Goal: Information Seeking & Learning: Understand process/instructions

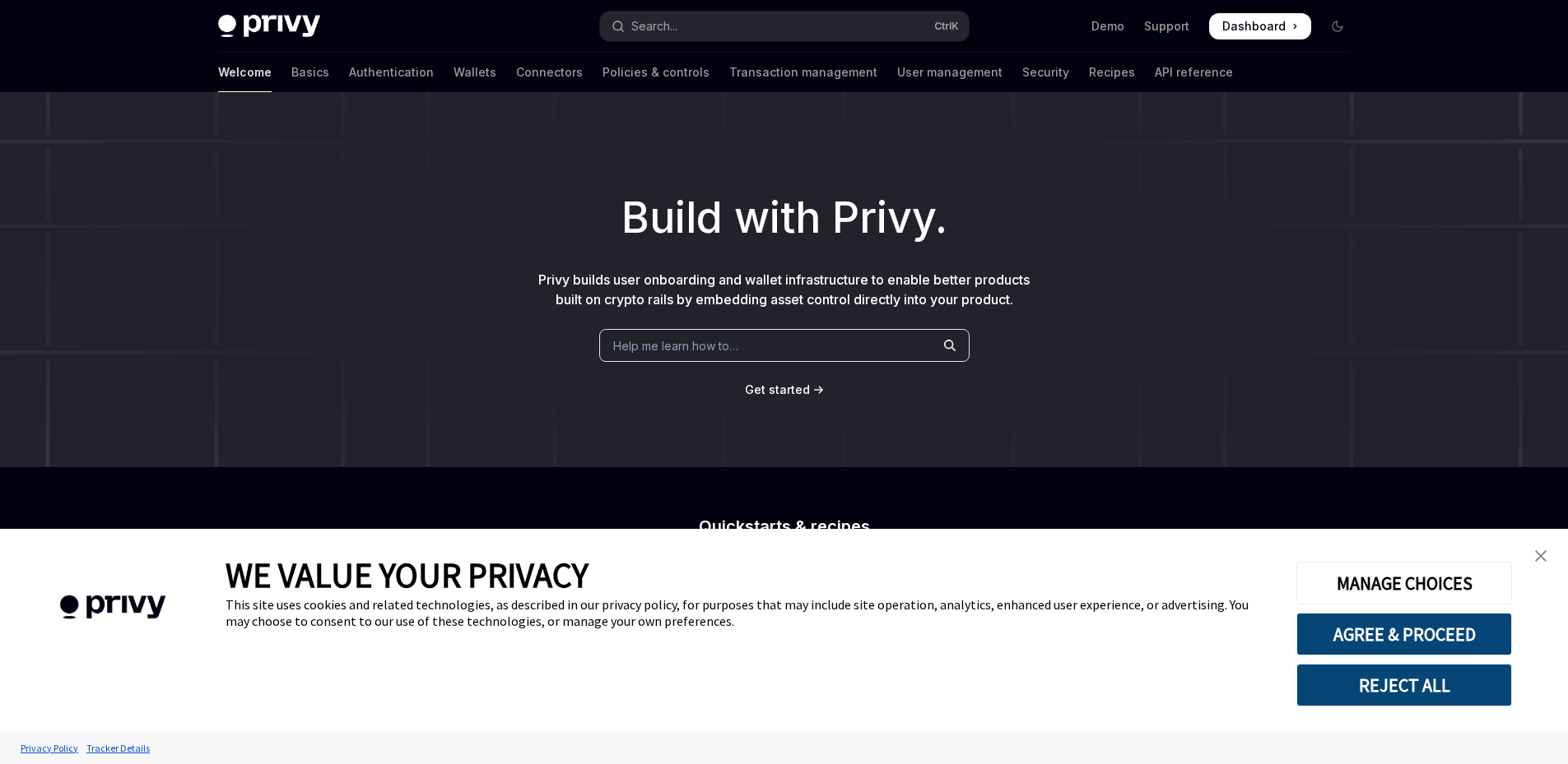
click at [1544, 562] on link "close banner" at bounding box center [1540, 556] width 33 height 33
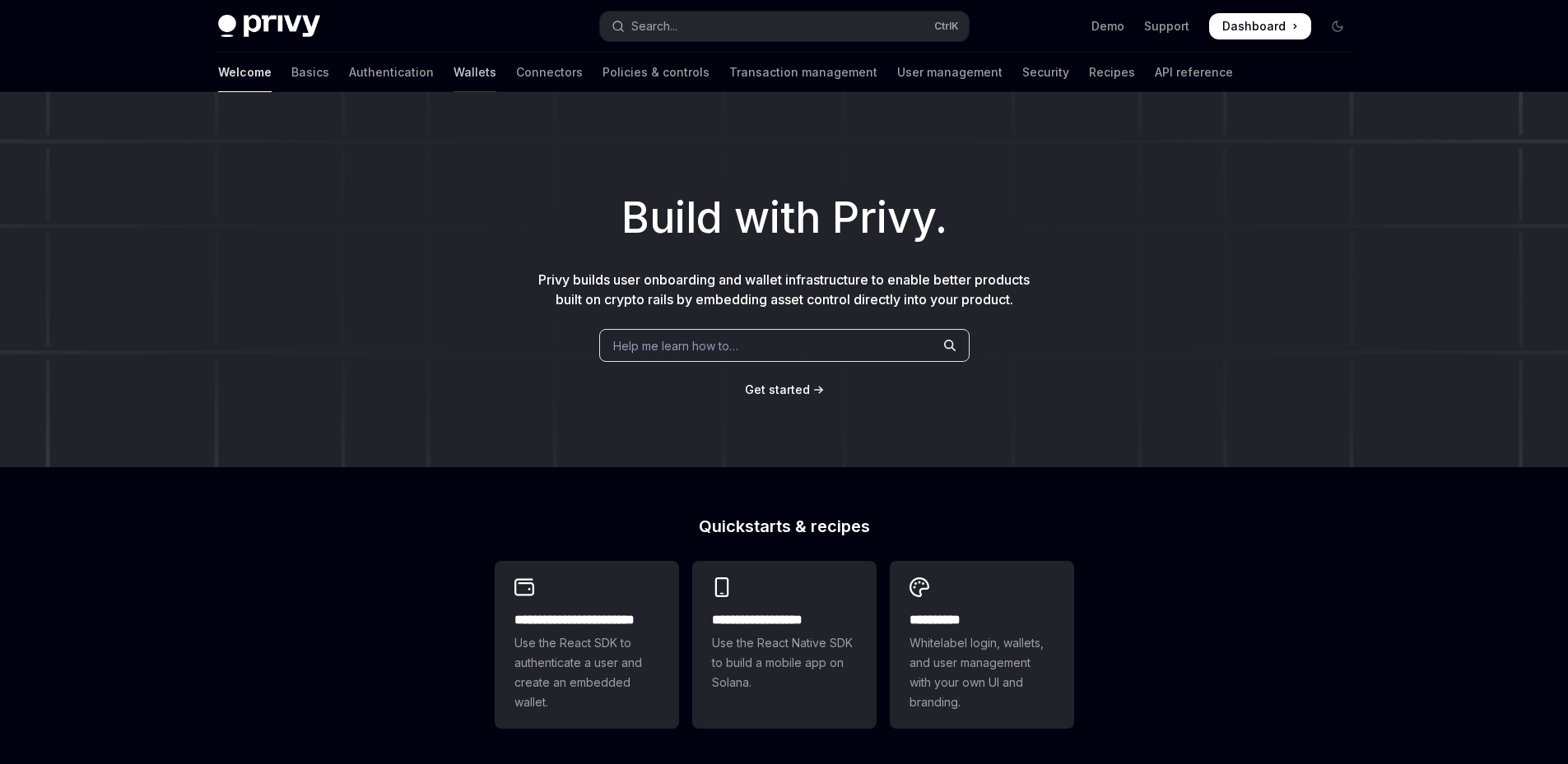
click at [454, 76] on link "Wallets" at bounding box center [475, 72] width 42 height 40
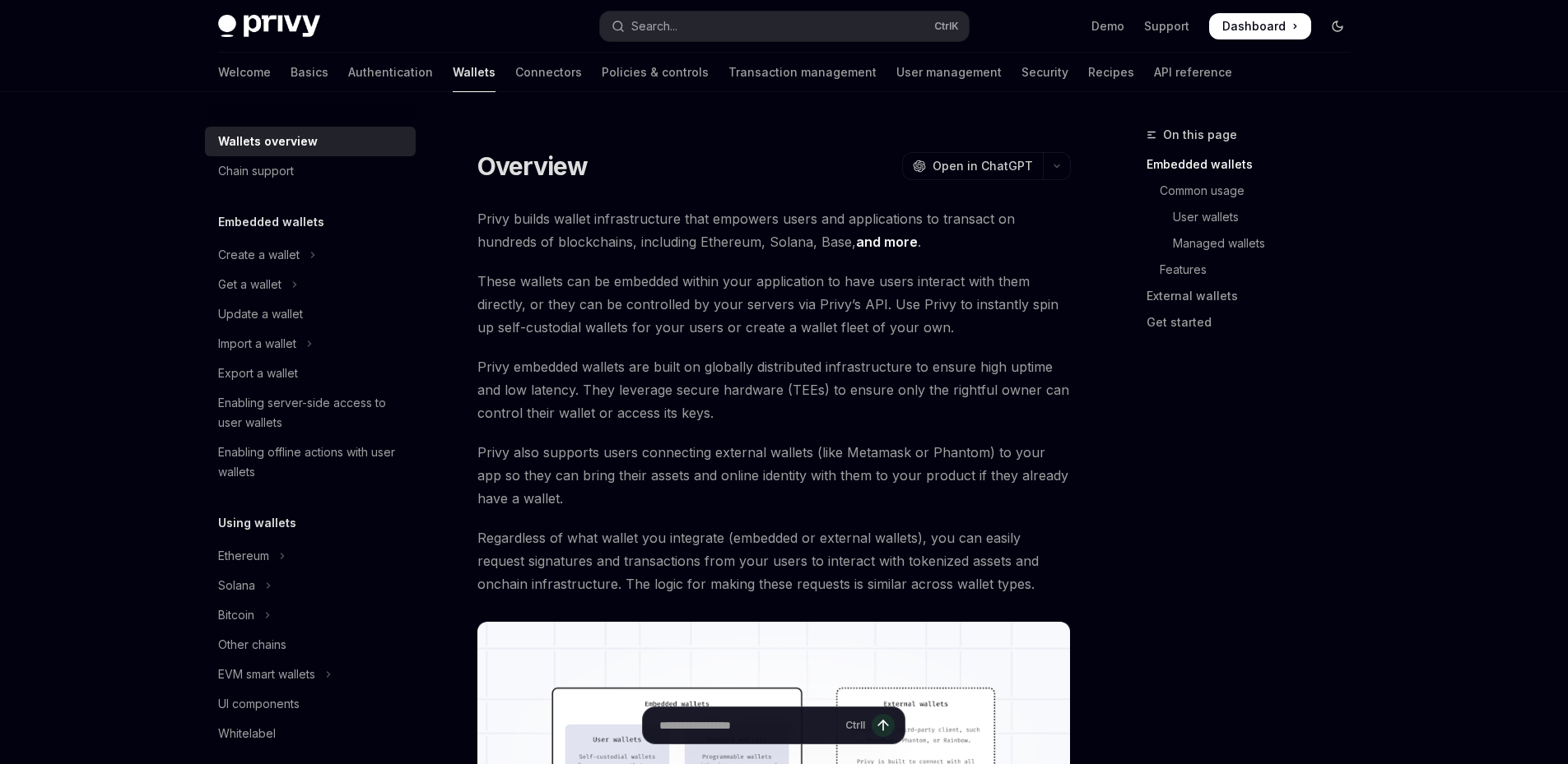
click at [1338, 21] on icon "Toggle dark mode" at bounding box center [1338, 26] width 13 height 13
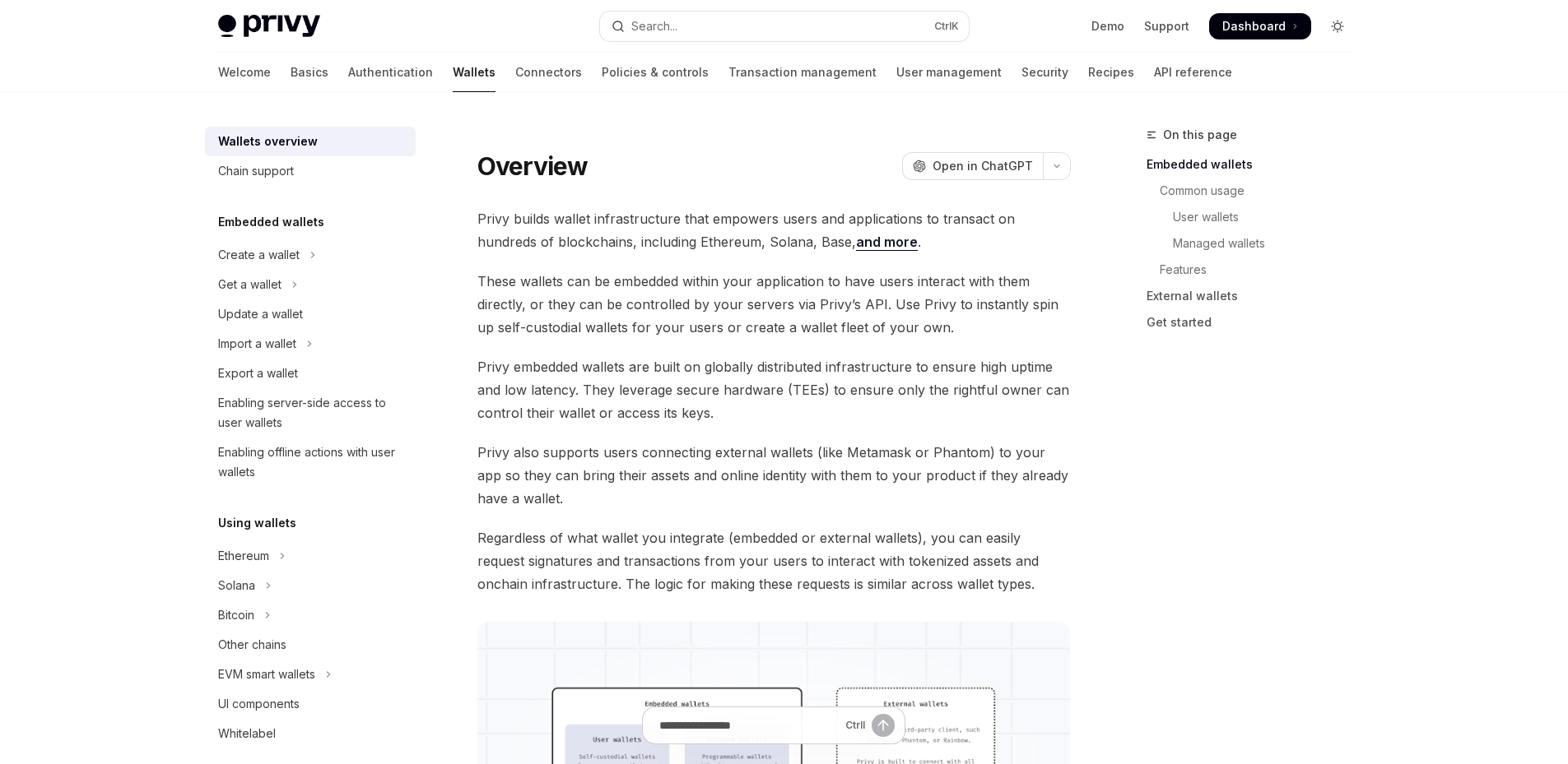
click at [1341, 27] on icon "Toggle dark mode" at bounding box center [1338, 26] width 13 height 13
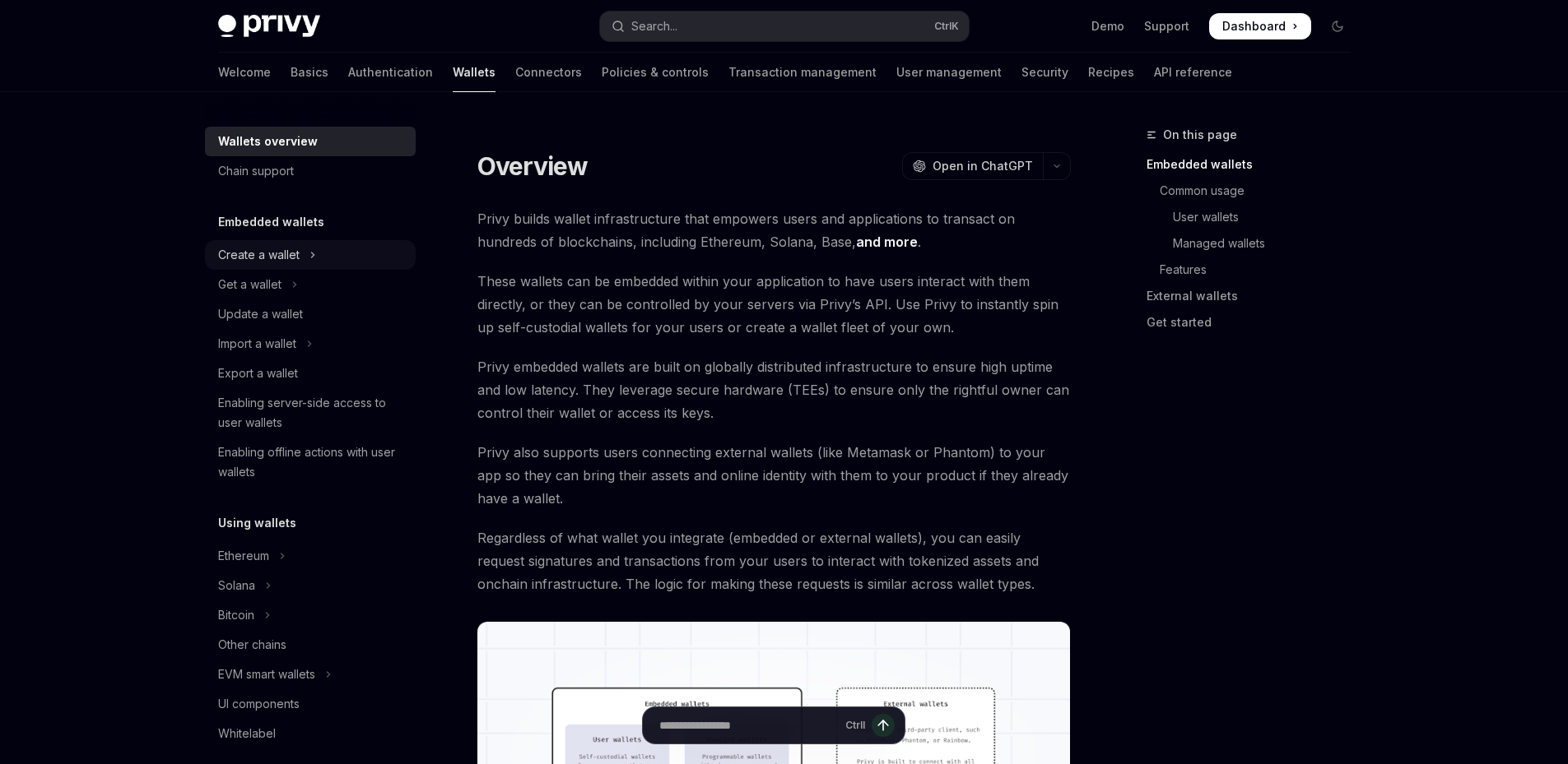
click at [279, 262] on div "Create a wallet" at bounding box center [258, 254] width 82 height 19
type textarea "*"
